Goal: Task Accomplishment & Management: Manage account settings

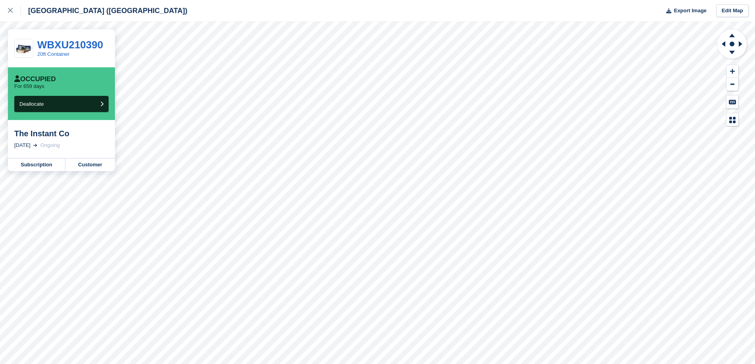
scroll to position [411, 0]
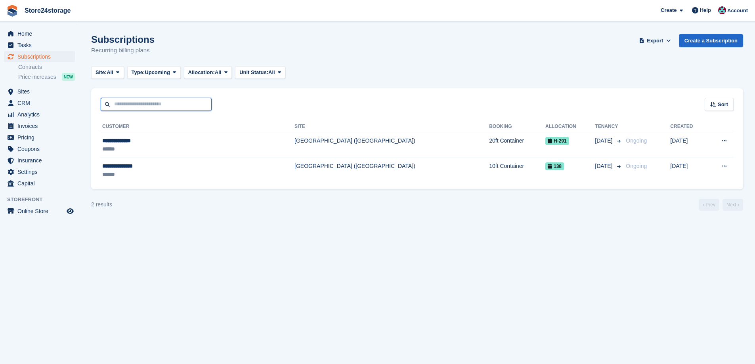
click at [153, 108] on input "text" at bounding box center [156, 104] width 111 height 13
type input "***"
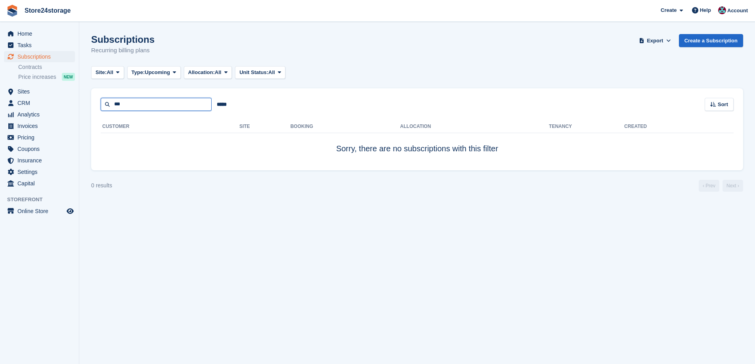
drag, startPoint x: 142, startPoint y: 108, endPoint x: 125, endPoint y: 105, distance: 17.3
click at [142, 108] on input "***" at bounding box center [156, 104] width 111 height 13
click at [28, 92] on span "Sites" at bounding box center [41, 91] width 48 height 11
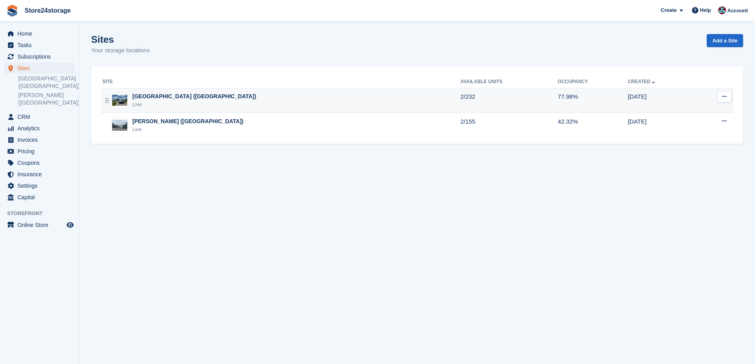
click at [162, 99] on div "[GEOGRAPHIC_DATA] ([GEOGRAPHIC_DATA])" at bounding box center [194, 96] width 124 height 8
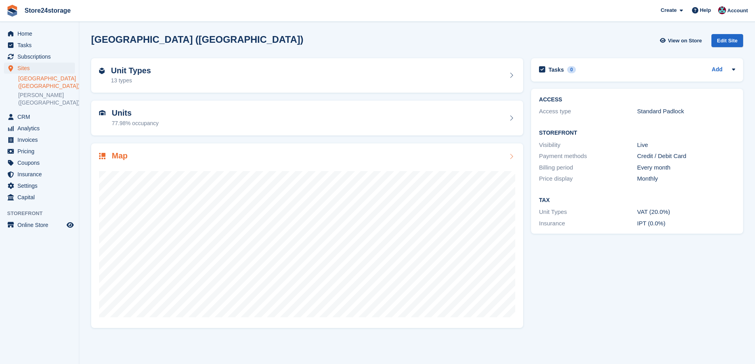
click at [167, 156] on div "Map" at bounding box center [307, 156] width 416 height 11
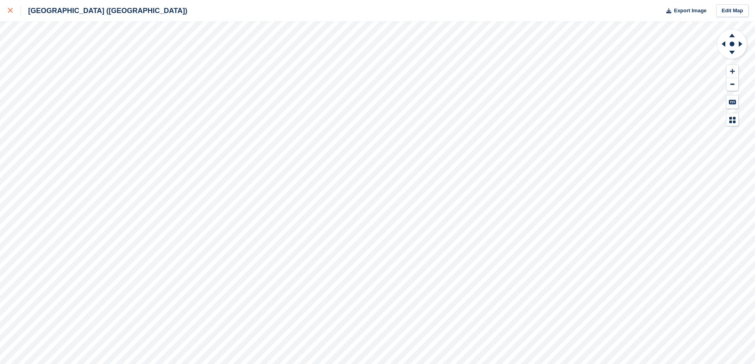
click at [11, 16] on link at bounding box center [10, 10] width 21 height 21
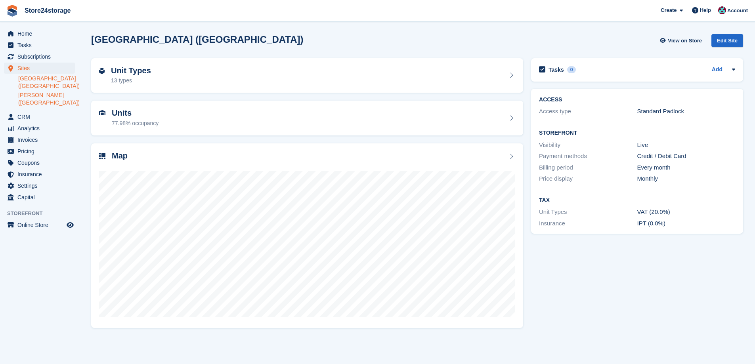
click at [31, 97] on link "[PERSON_NAME] ([GEOGRAPHIC_DATA])" at bounding box center [46, 99] width 57 height 15
click at [154, 159] on div "Map" at bounding box center [307, 156] width 416 height 11
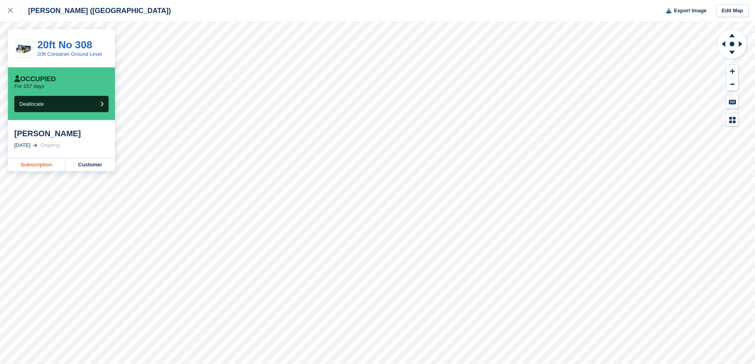
click at [45, 168] on link "Subscription" at bounding box center [36, 164] width 57 height 13
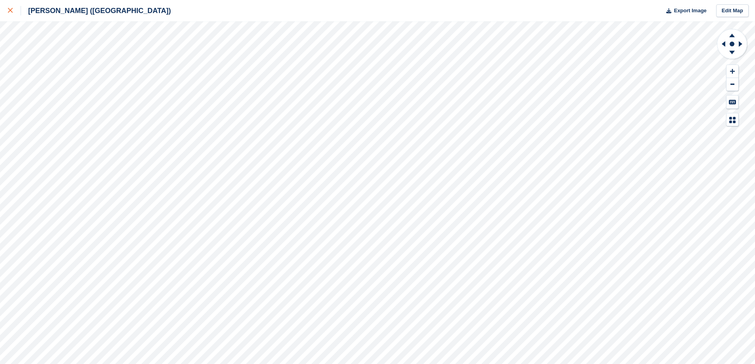
click at [13, 11] on div at bounding box center [14, 11] width 13 height 10
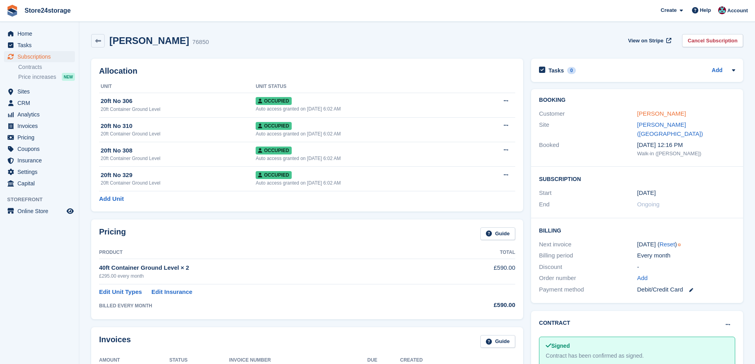
click at [662, 115] on link "Deborah Lawson" at bounding box center [661, 113] width 49 height 7
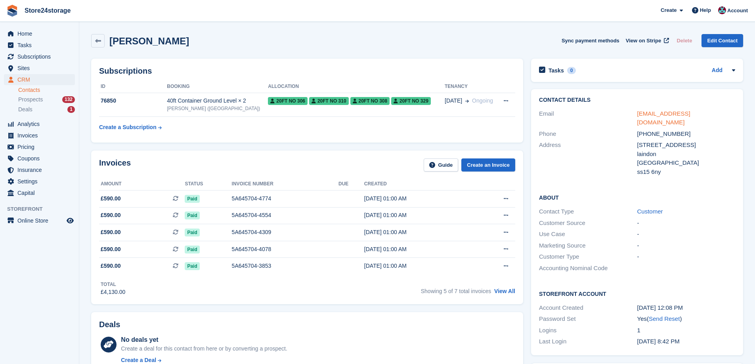
drag, startPoint x: 726, startPoint y: 114, endPoint x: 637, endPoint y: 115, distance: 89.1
click at [637, 115] on div "contactus@funmistreasure.co.uk" at bounding box center [686, 118] width 98 height 18
copy link "contactus@funmistreasure.co.uk"
click at [257, 139] on div "Subscriptions ID Booking Allocation Tenancy 76850 40ft Container Ground Level ×…" at bounding box center [307, 101] width 432 height 84
